Goal: Task Accomplishment & Management: Manage account settings

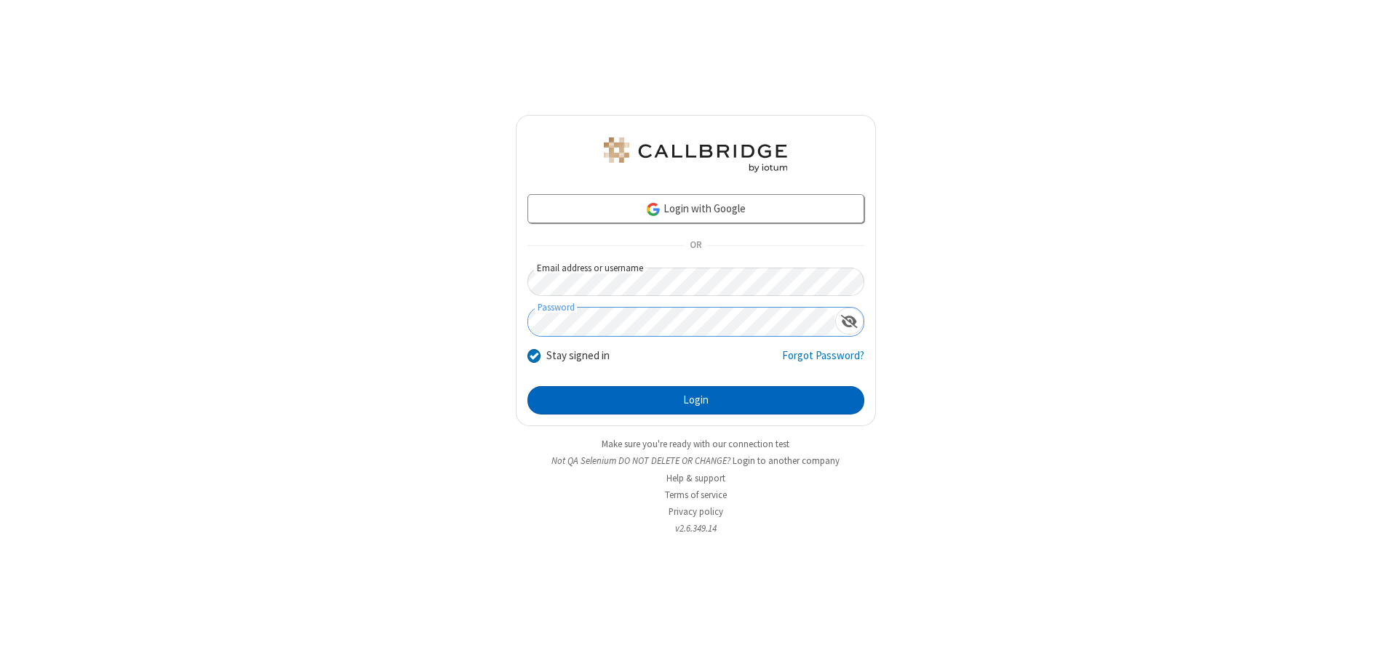
click at [696, 400] on button "Login" at bounding box center [695, 400] width 337 height 29
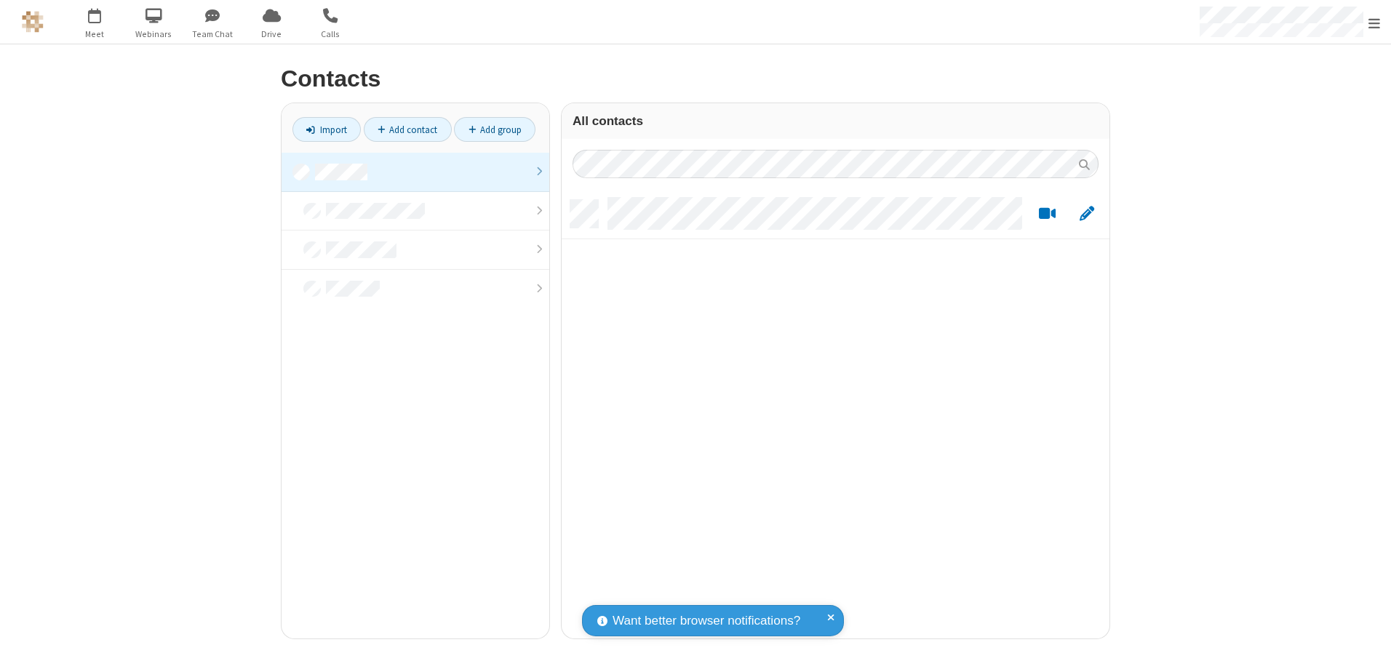
scroll to position [439, 537]
click at [415, 172] on link at bounding box center [416, 172] width 268 height 39
click at [407, 129] on link "Add contact" at bounding box center [408, 129] width 88 height 25
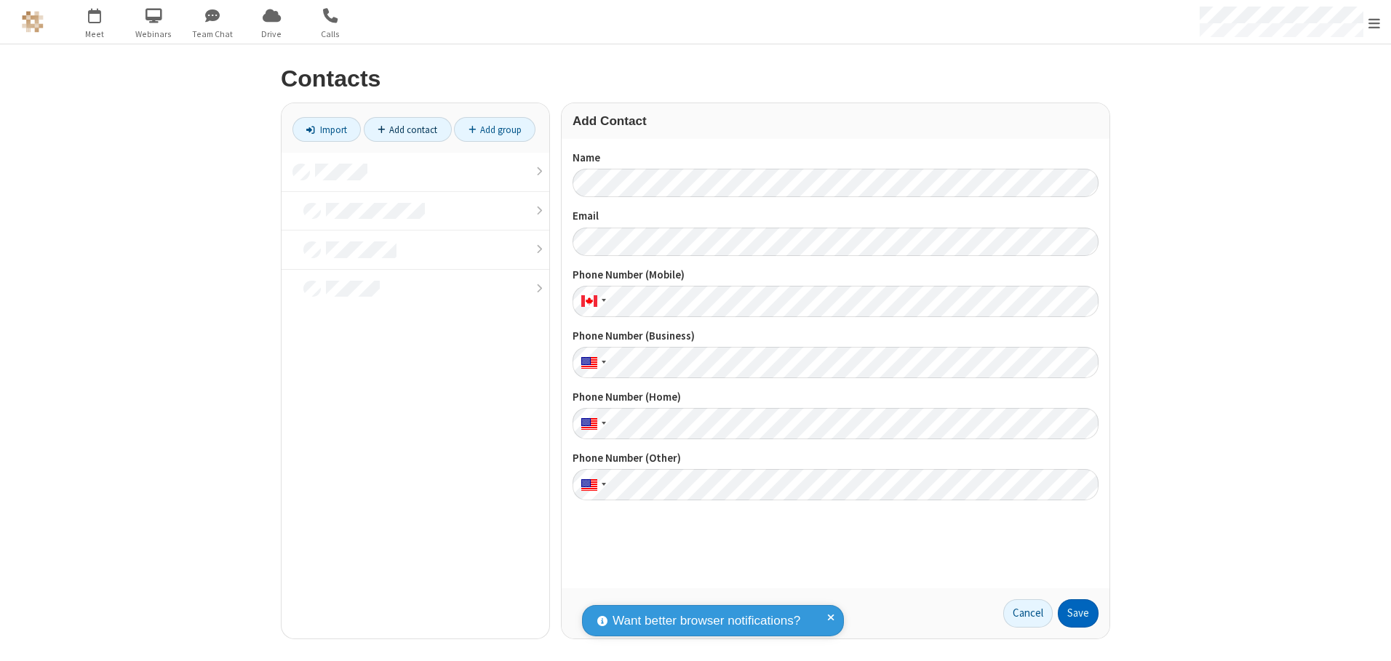
click at [1078, 613] on button "Save" at bounding box center [1078, 613] width 41 height 29
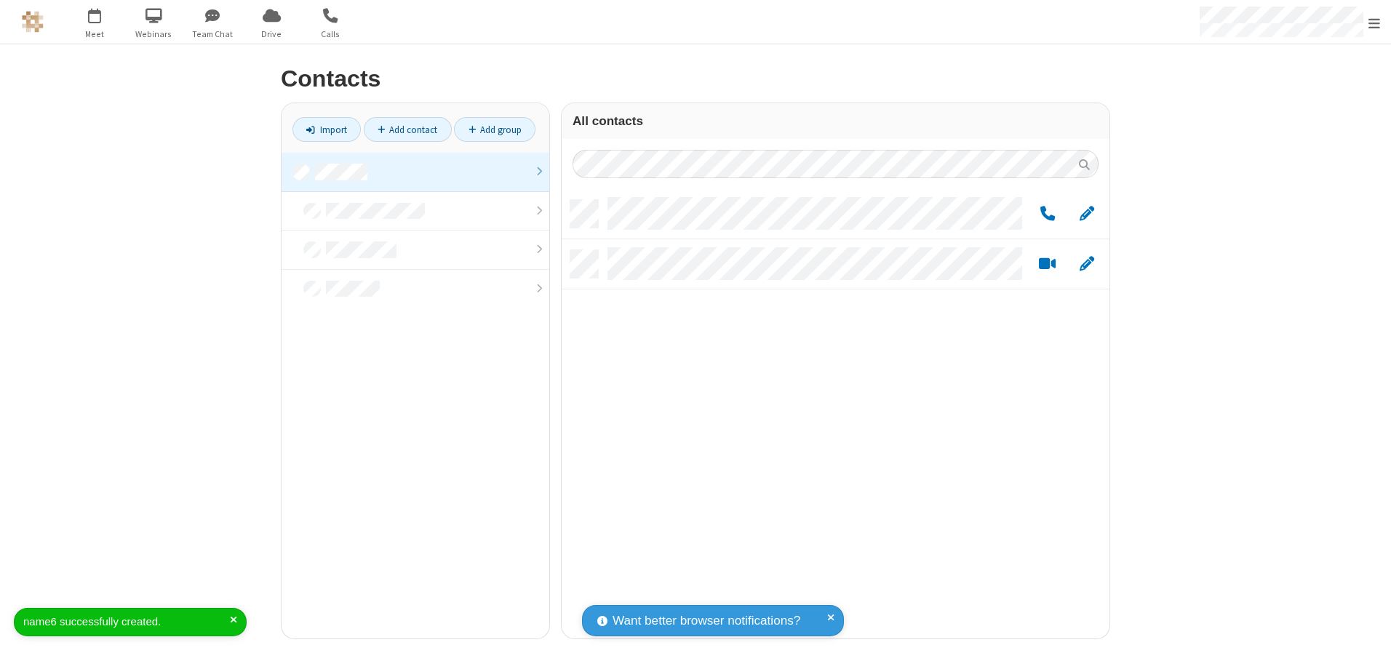
scroll to position [439, 537]
